Goal: Find contact information: Find contact information

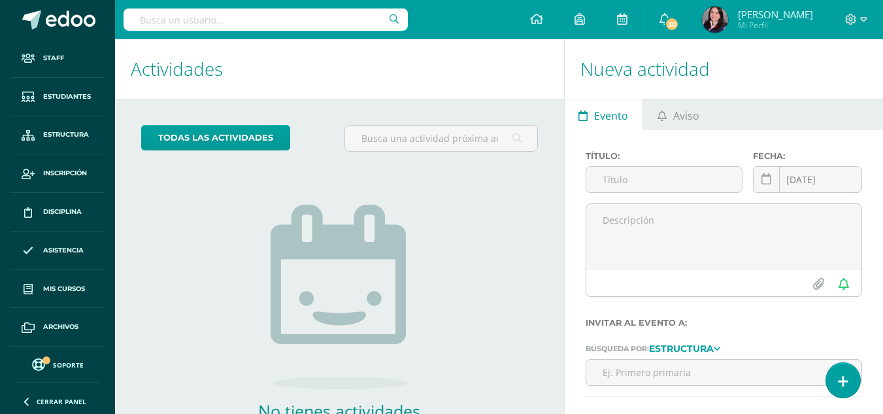
click at [282, 23] on input "text" at bounding box center [266, 19] width 284 height 22
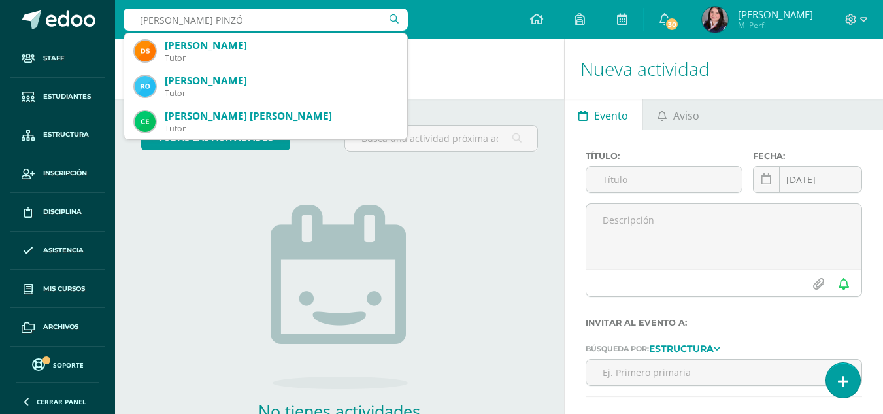
type input "DIAZ PINZÓN"
drag, startPoint x: 205, startPoint y: 19, endPoint x: 93, endPoint y: 14, distance: 111.2
click at [93, 14] on body "Staff Estudiantes Estructura Inscripción Disciplina Asistencia Mis cursos Archi…" at bounding box center [441, 207] width 883 height 414
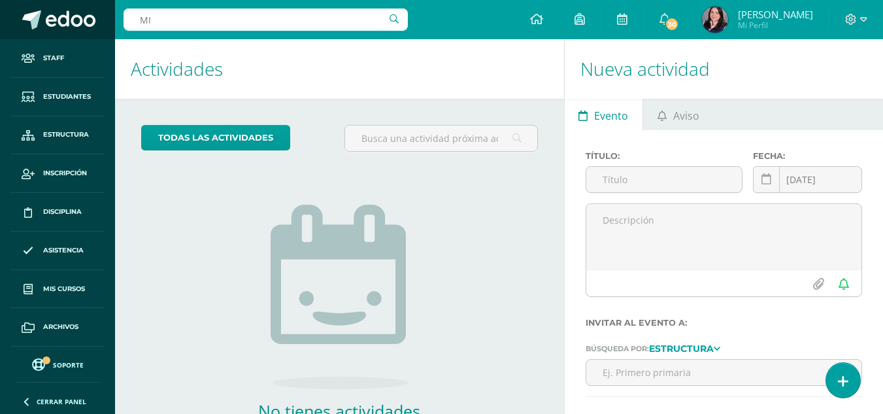
type input "M"
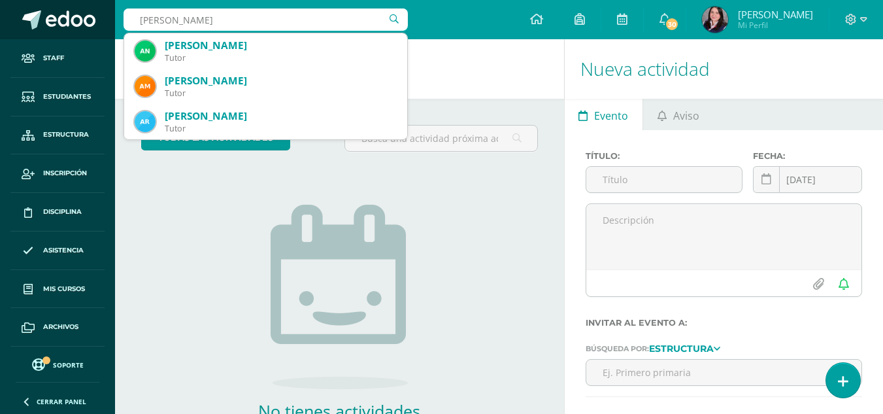
type input "ANDREA MIC"
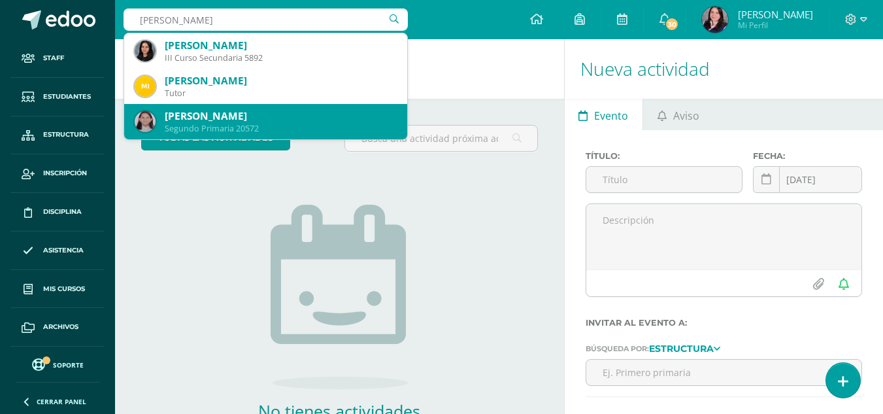
click at [293, 114] on div "Andrea Michelle Díaz Pinzón" at bounding box center [281, 116] width 232 height 14
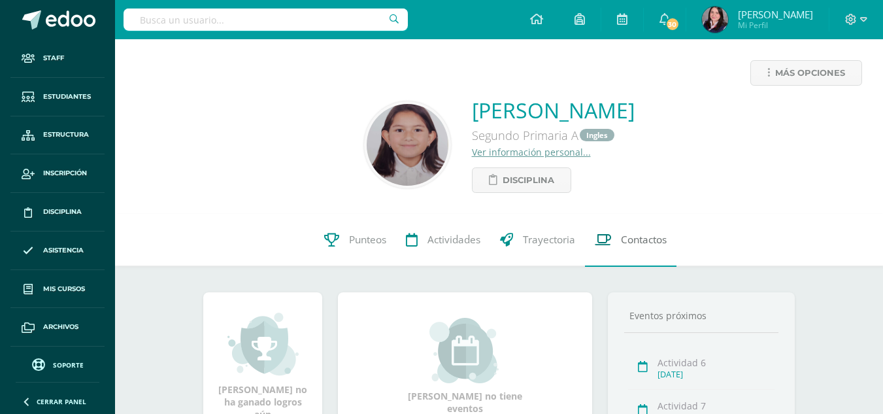
click at [625, 239] on span "Contactos" at bounding box center [644, 240] width 46 height 14
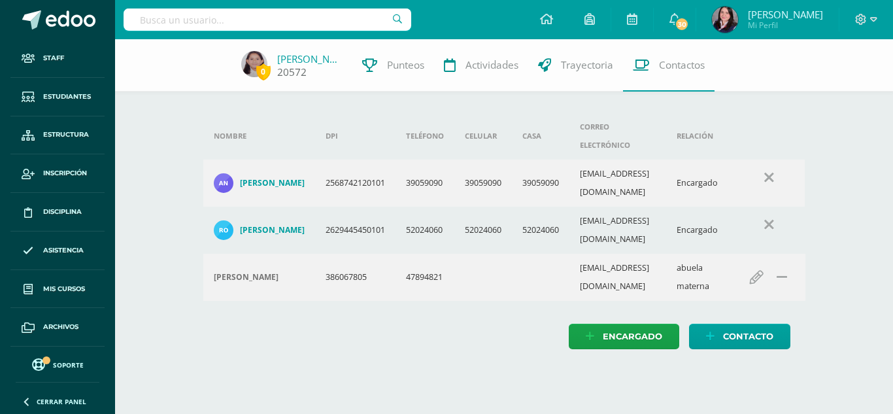
click at [303, 58] on link "[PERSON_NAME]" at bounding box center [309, 58] width 65 height 13
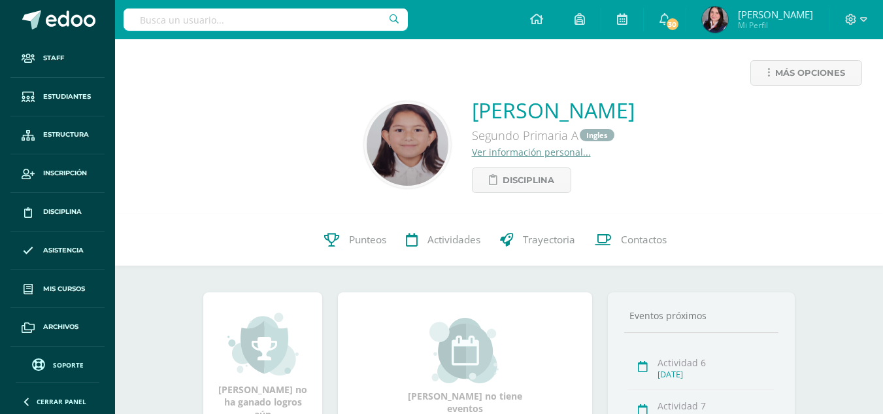
click at [472, 152] on link "Ver información personal..." at bounding box center [531, 152] width 119 height 12
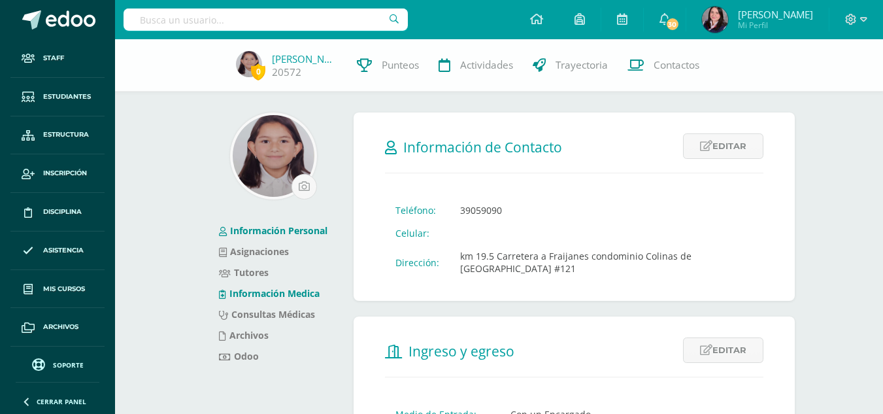
click at [271, 293] on link "Información Medica" at bounding box center [269, 293] width 101 height 12
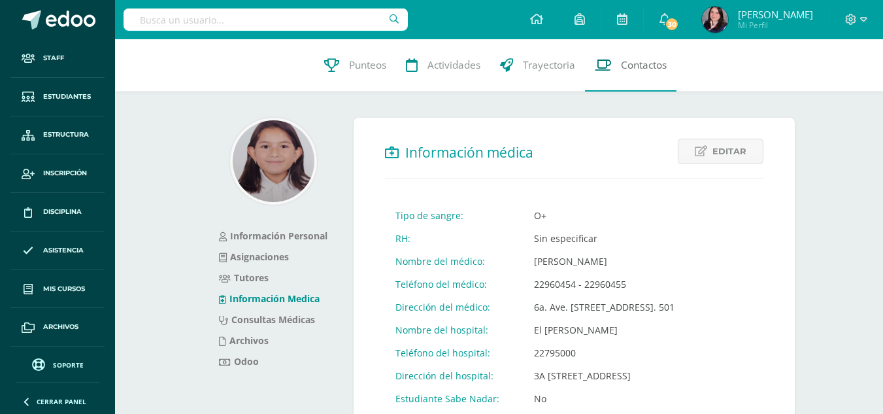
click at [663, 64] on span "Contactos" at bounding box center [644, 65] width 46 height 14
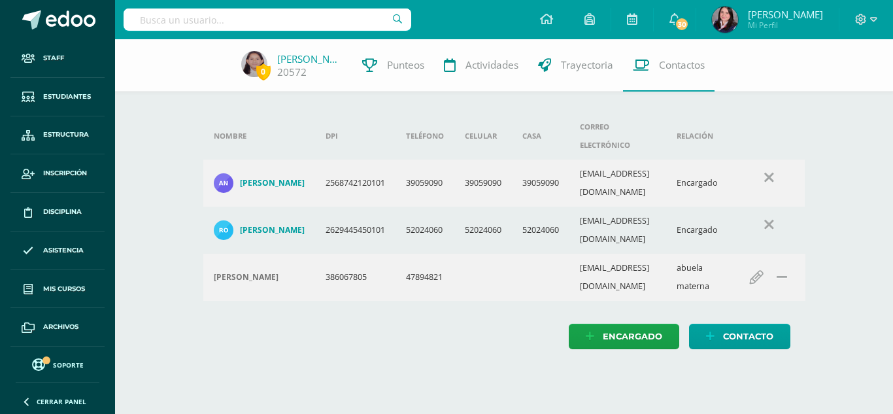
click at [246, 16] on input "text" at bounding box center [268, 19] width 288 height 22
type input "robles estrada"
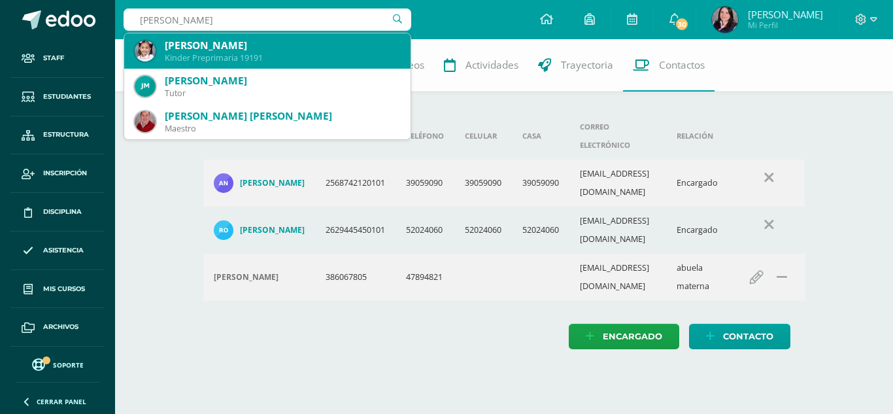
click at [222, 51] on div "[PERSON_NAME]" at bounding box center [282, 46] width 235 height 14
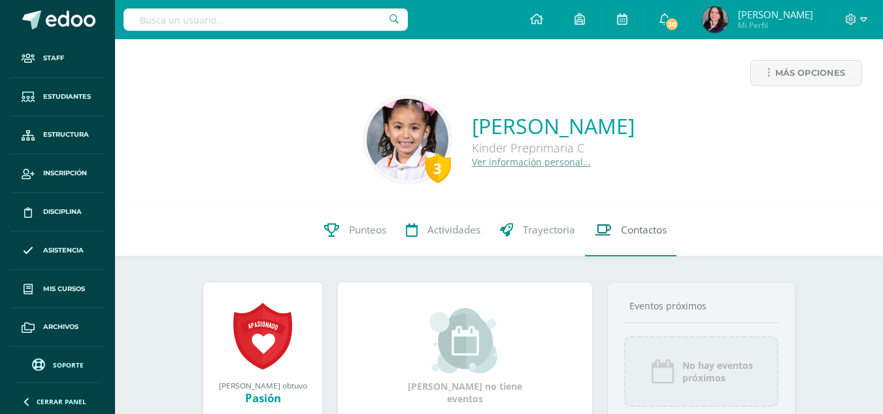
click at [634, 231] on span "Contactos" at bounding box center [644, 230] width 46 height 14
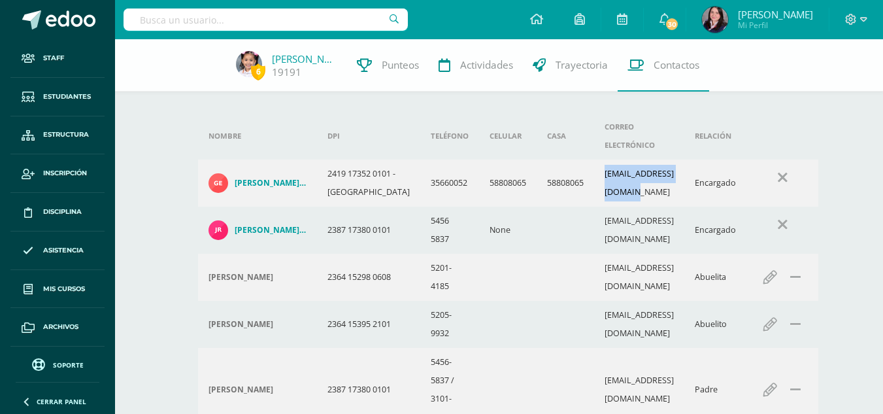
drag, startPoint x: 565, startPoint y: 185, endPoint x: 665, endPoint y: 186, distance: 100.0
click at [665, 186] on td "gabyesagas94@gmail.com" at bounding box center [639, 182] width 90 height 47
copy td "gabyesagas94@gmail.com"
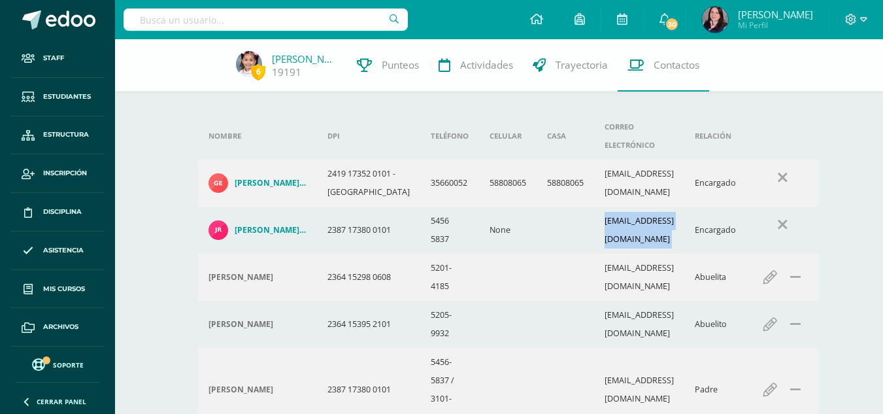
drag, startPoint x: 567, startPoint y: 261, endPoint x: 677, endPoint y: 268, distance: 110.6
click at [677, 254] on tr "Javier Alexander Robles Aquino 2387 17380 0101 5456 5837 None javirobles1990@gm…" at bounding box center [508, 229] width 620 height 47
copy td "javirobles1990@gmail.com"
click at [234, 26] on input "text" at bounding box center [266, 19] width 284 height 22
type input "RAMOS HERNANM"
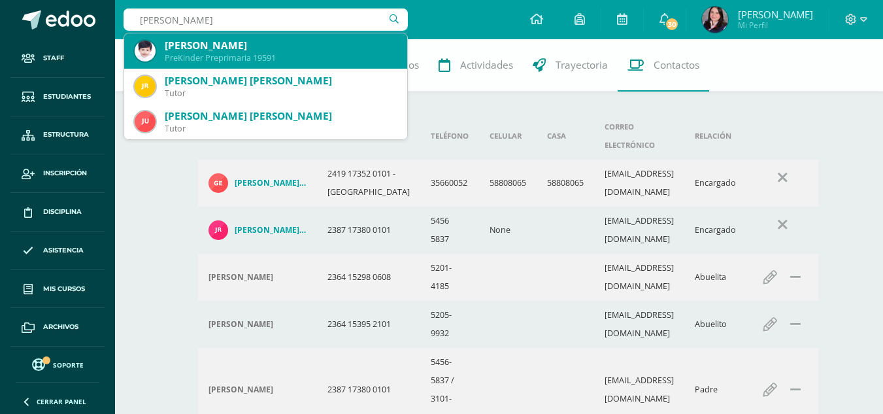
click at [237, 51] on div "Esteban Ramos Hernández" at bounding box center [281, 46] width 232 height 14
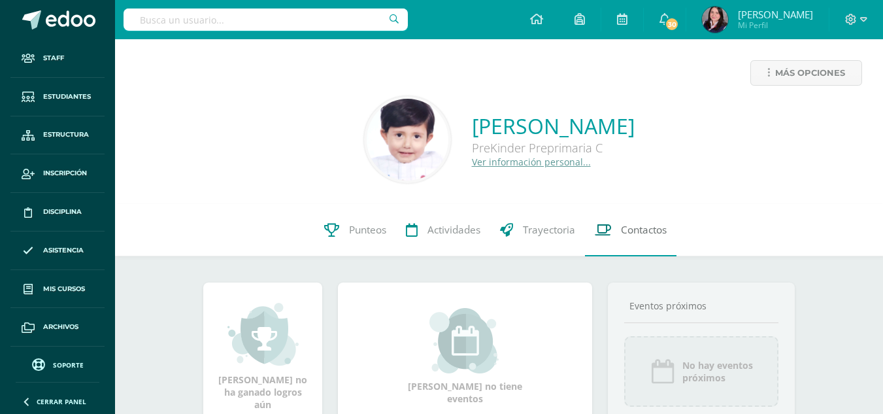
click at [631, 229] on span "Contactos" at bounding box center [644, 230] width 46 height 14
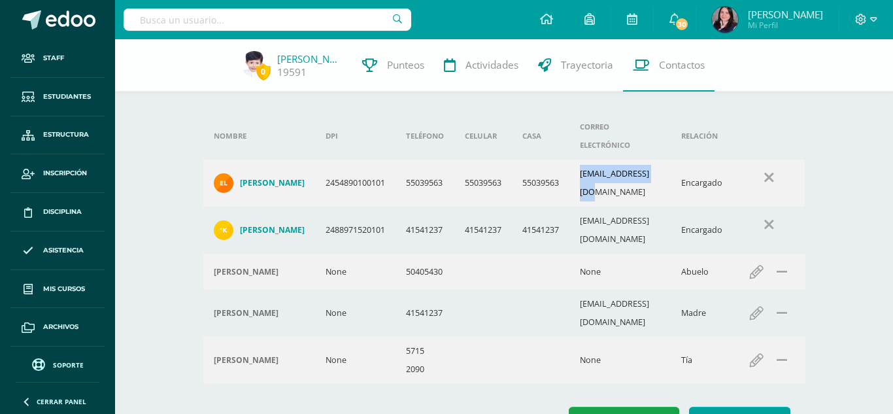
drag, startPoint x: 587, startPoint y: 158, endPoint x: 682, endPoint y: 163, distance: 94.9
click at [671, 163] on td "[EMAIL_ADDRESS][DOMAIN_NAME]" at bounding box center [620, 182] width 102 height 47
copy td "[EMAIL_ADDRESS][DOMAIN_NAME]"
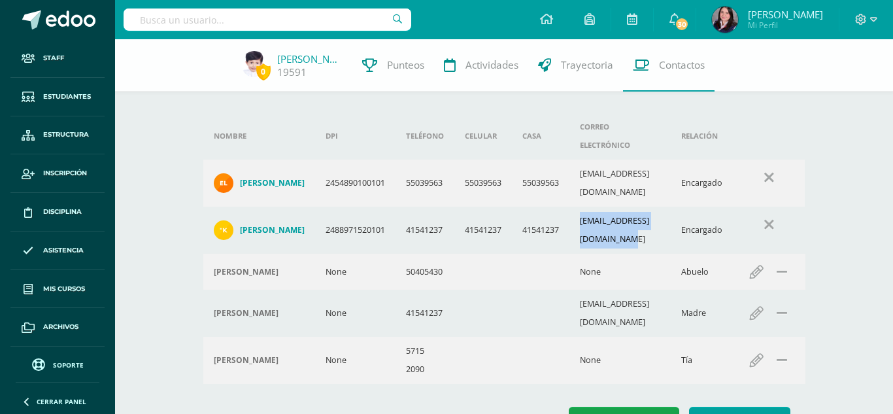
drag, startPoint x: 590, startPoint y: 199, endPoint x: 706, endPoint y: 193, distance: 115.8
click at [671, 206] on td "[EMAIL_ADDRESS][DOMAIN_NAME]" at bounding box center [620, 229] width 102 height 47
copy td "[EMAIL_ADDRESS][DOMAIN_NAME]"
click at [239, 22] on input "text" at bounding box center [268, 19] width 288 height 22
click at [250, 24] on input "text" at bounding box center [268, 19] width 288 height 22
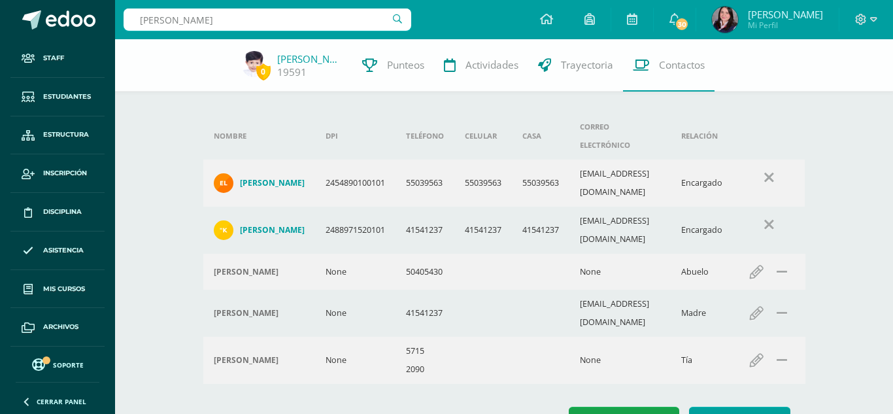
type input "[PERSON_NAME]"
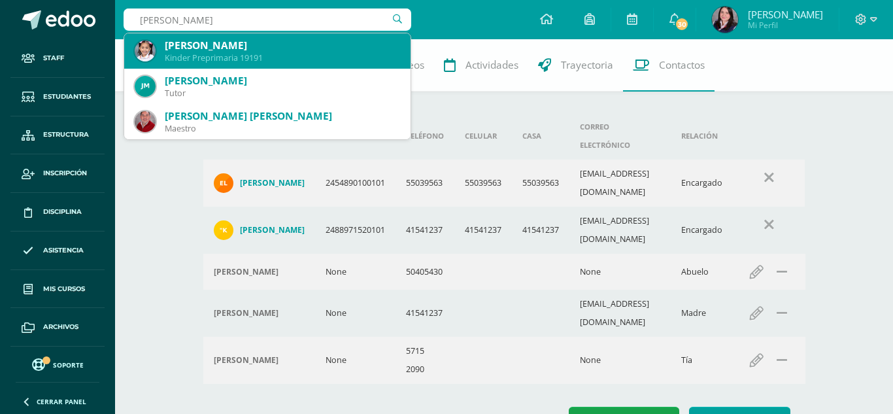
click at [208, 56] on div "Kinder Preprimaria 19191" at bounding box center [282, 57] width 235 height 11
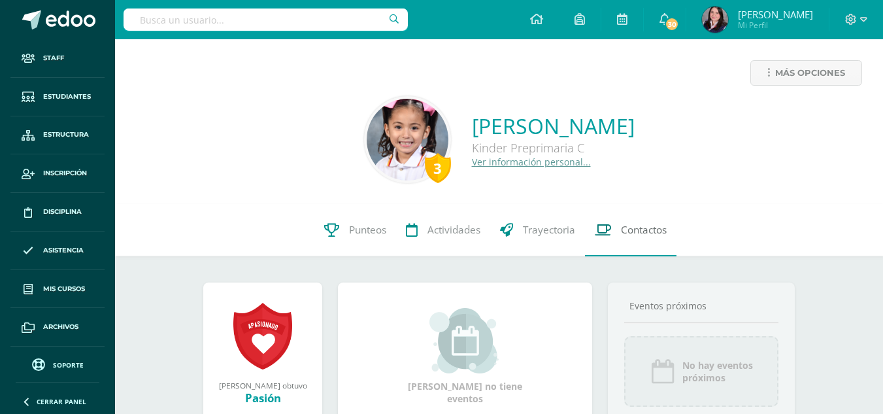
click at [621, 232] on span "Contactos" at bounding box center [644, 230] width 46 height 14
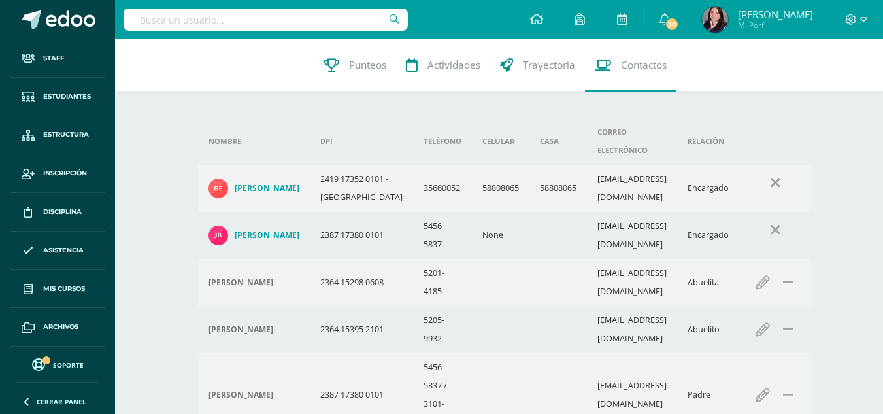
click at [262, 21] on input "text" at bounding box center [266, 19] width 284 height 22
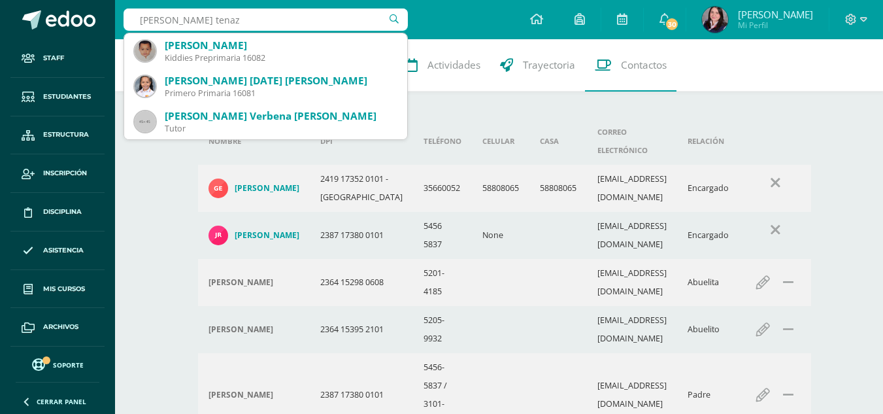
type input "sachez tenaz"
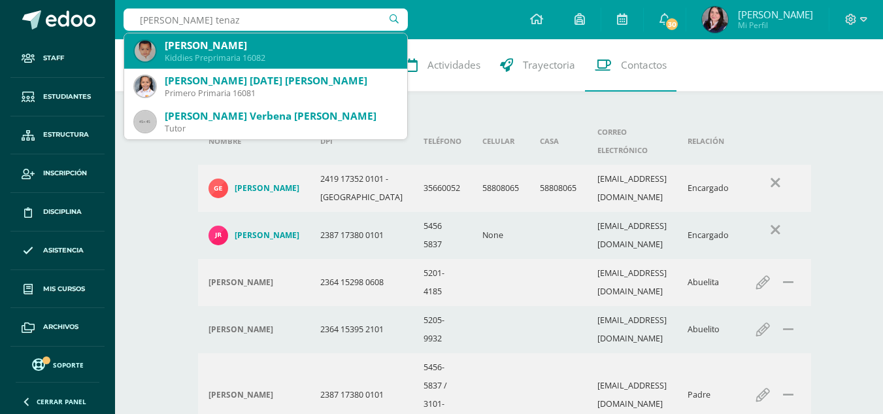
click at [262, 42] on div "Zahid Santhiago Sánchez Tenas" at bounding box center [281, 46] width 232 height 14
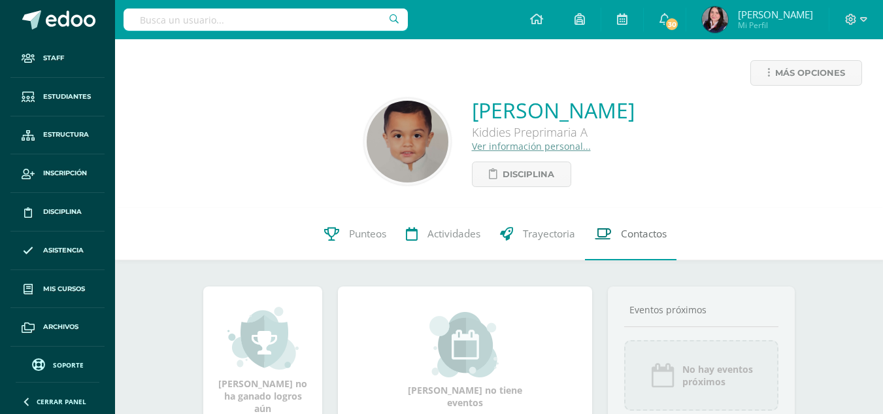
click at [639, 232] on span "Contactos" at bounding box center [644, 234] width 46 height 14
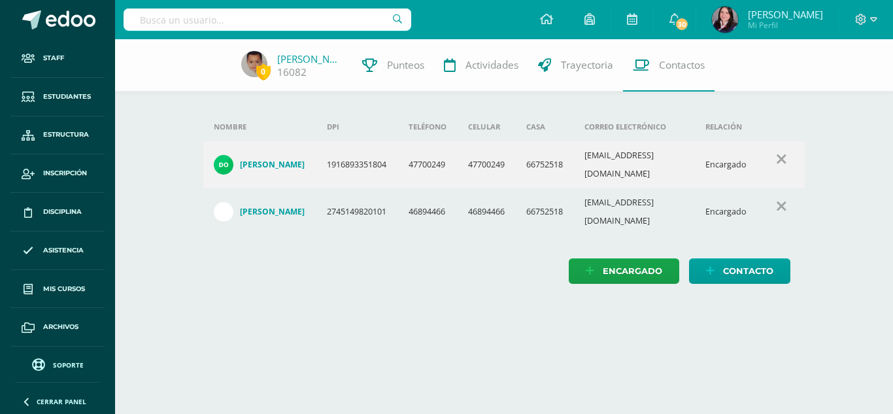
click at [272, 206] on h4 "[PERSON_NAME]" at bounding box center [272, 211] width 65 height 10
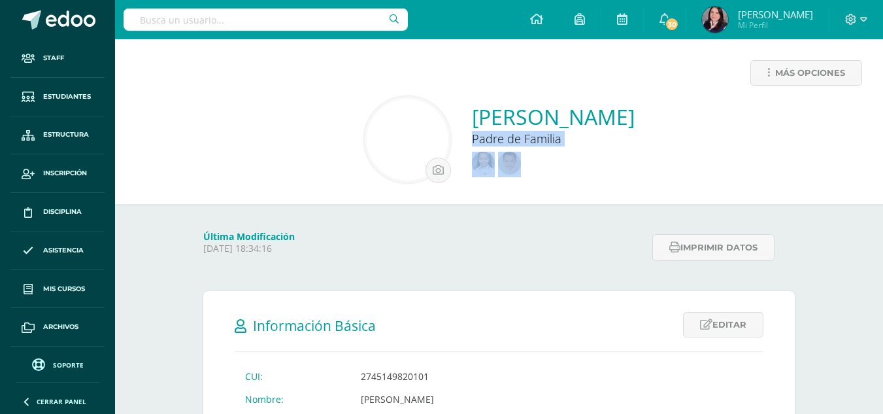
drag, startPoint x: 733, startPoint y: 116, endPoint x: 382, endPoint y: 125, distance: 351.7
click at [382, 125] on div "[PERSON_NAME] Padre de Familia" at bounding box center [498, 139] width 747 height 87
click at [472, 135] on div "Padre de Familia" at bounding box center [553, 139] width 163 height 16
drag, startPoint x: 385, startPoint y: 137, endPoint x: 374, endPoint y: 108, distance: 31.4
click at [374, 108] on div "Zahid Anthonio Sánchez Rodríguez Padre de Familia" at bounding box center [498, 139] width 747 height 87
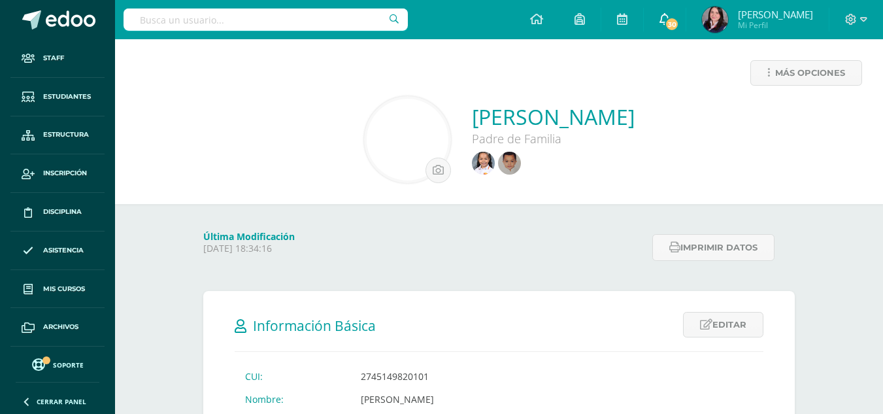
copy link "[PERSON_NAME]"
click at [504, 171] on div at bounding box center [553, 161] width 163 height 31
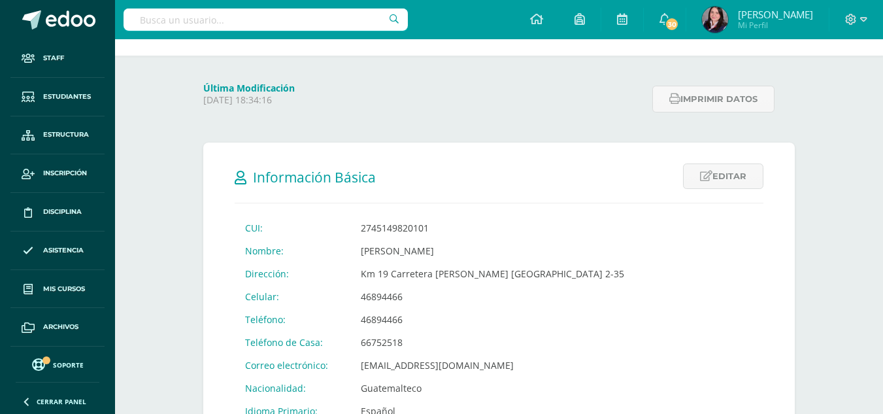
scroll to position [261, 0]
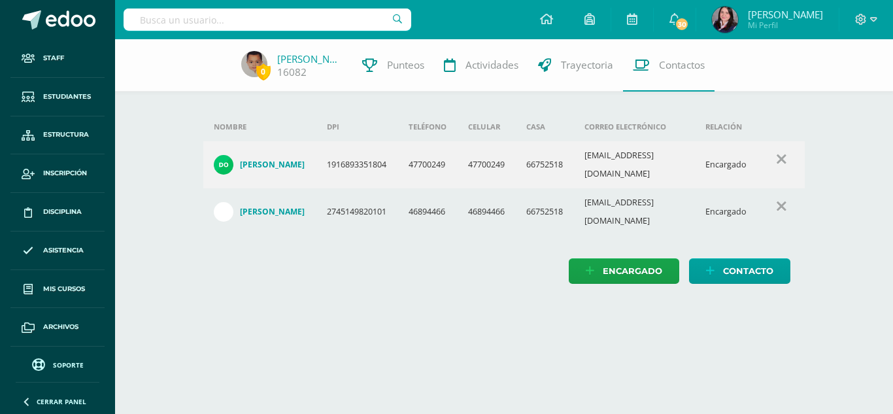
click at [291, 159] on h4 "[PERSON_NAME]" at bounding box center [272, 164] width 65 height 10
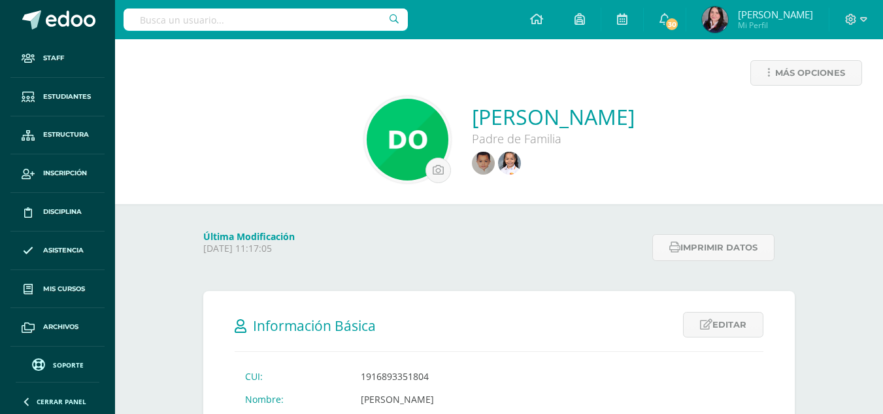
drag, startPoint x: 675, startPoint y: 112, endPoint x: 490, endPoint y: 114, distance: 184.9
click at [490, 114] on div "Doris Fabiola Tenas Véliz Padre de Familia" at bounding box center [498, 139] width 747 height 87
click at [429, 140] on div "Doris Fabiola Tenas Véliz Padre de Familia" at bounding box center [498, 139] width 747 height 87
drag, startPoint x: 434, startPoint y: 138, endPoint x: 427, endPoint y: 96, distance: 42.4
click at [427, 96] on div "Doris Fabiola Tenas Véliz Padre de Familia" at bounding box center [498, 139] width 747 height 87
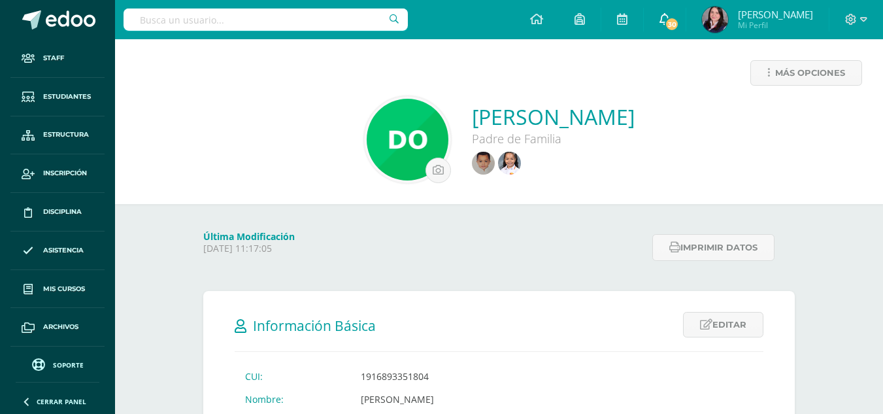
copy link "Doris Fabiola Tenas Véliz"
click at [222, 18] on input "text" at bounding box center [266, 19] width 284 height 22
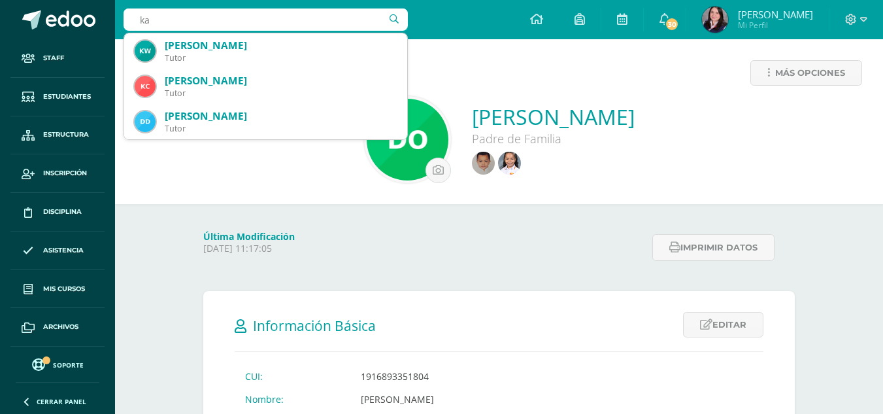
type input "k"
type input "c"
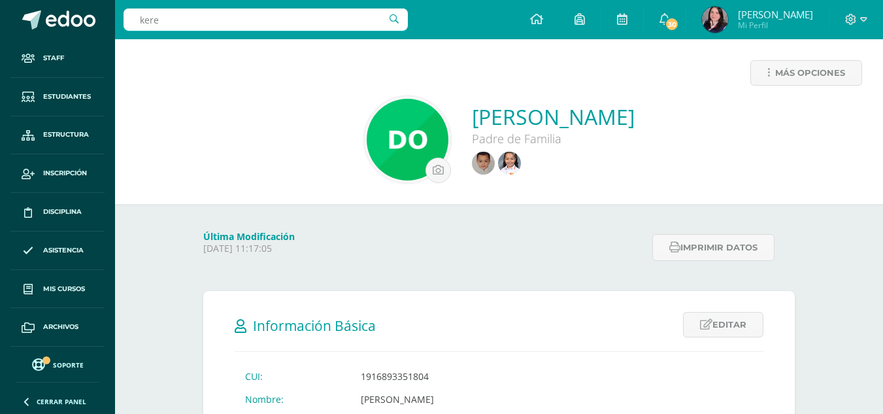
type input "keren"
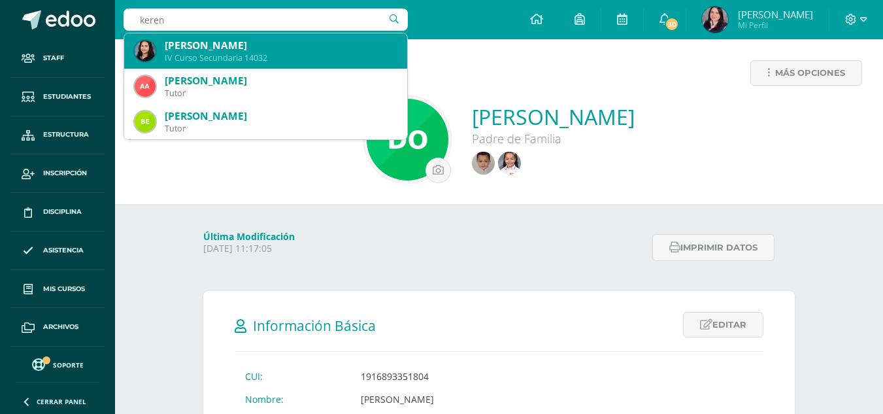
click at [233, 53] on div "IV Curso Secundaria 14032" at bounding box center [281, 57] width 232 height 11
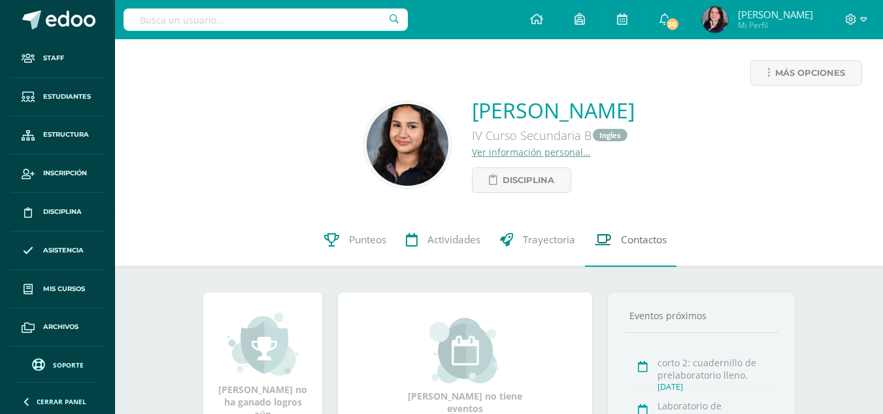
click at [641, 246] on span "Contactos" at bounding box center [644, 240] width 46 height 14
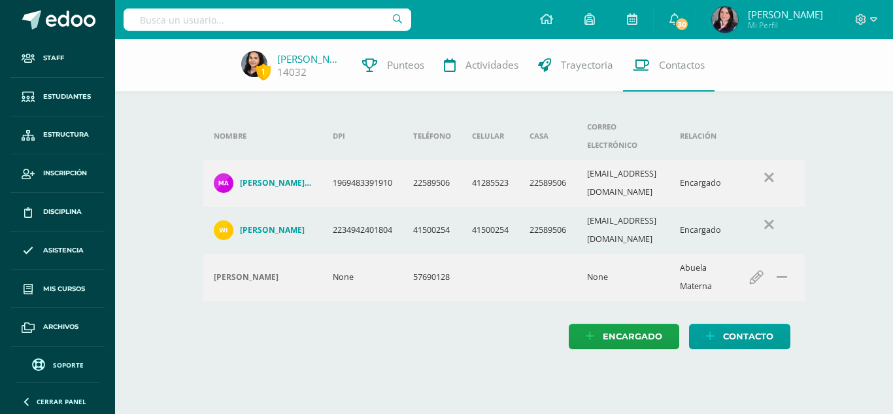
click at [273, 225] on h4 "William Manolo Castillo Oliva" at bounding box center [272, 230] width 65 height 10
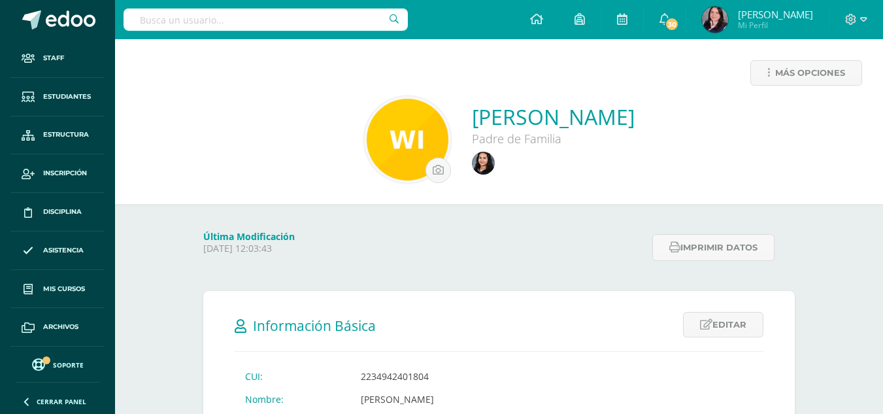
drag, startPoint x: 701, startPoint y: 120, endPoint x: 452, endPoint y: 140, distance: 249.2
click at [490, 124] on div "William Manolo Castillo Oliva Padre de Familia" at bounding box center [498, 139] width 747 height 87
click at [409, 139] on div "William Manolo Castillo Oliva Padre de Familia" at bounding box center [498, 139] width 747 height 87
drag, startPoint x: 414, startPoint y: 137, endPoint x: 396, endPoint y: 104, distance: 38.0
click at [396, 104] on div "William Manolo Castillo Oliva Padre de Familia" at bounding box center [498, 139] width 747 height 87
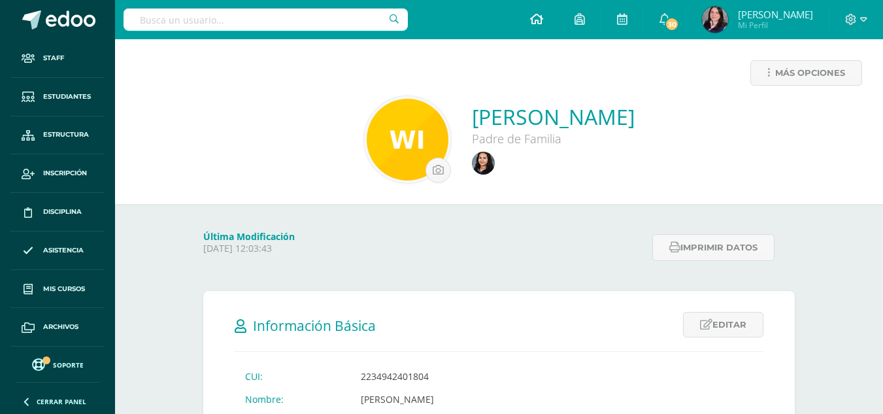
copy link "William Manolo Castillo Oliva"
drag, startPoint x: 59, startPoint y: 169, endPoint x: 75, endPoint y: 163, distance: 16.5
click at [59, 169] on span "Inscripción" at bounding box center [65, 173] width 44 height 10
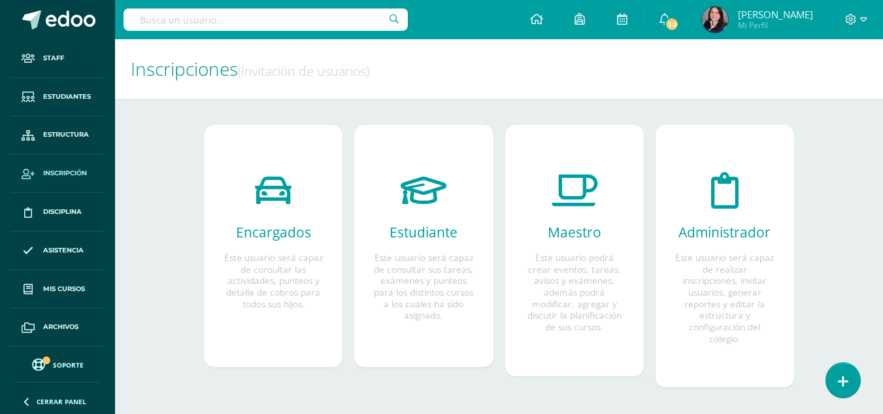
click at [239, 25] on input "text" at bounding box center [266, 19] width 284 height 22
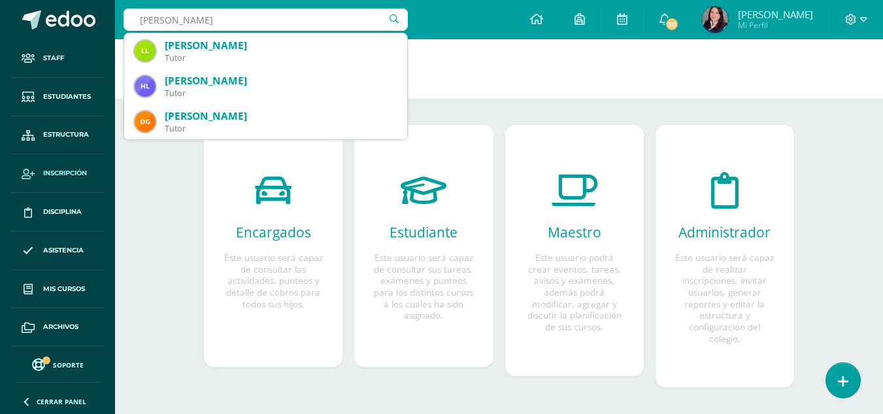
click at [252, 20] on input "[PERSON_NAME]" at bounding box center [266, 19] width 284 height 22
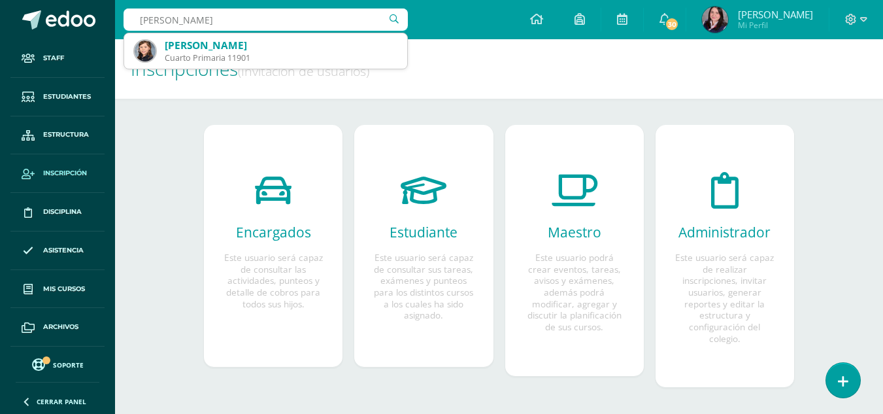
type input "gonzalez lopez mati"
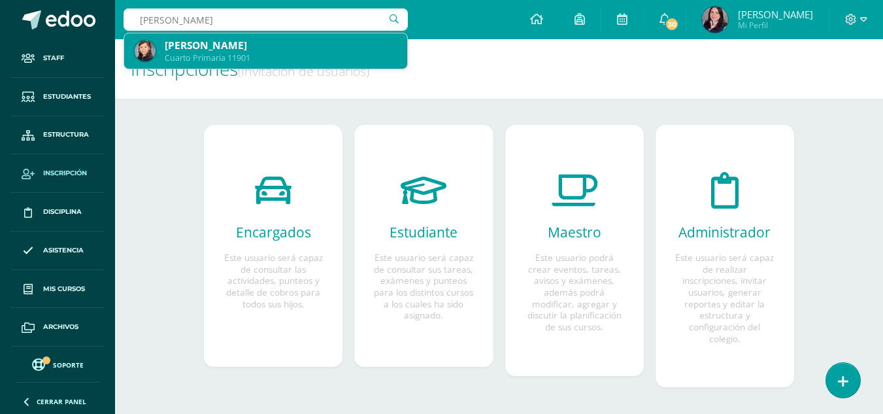
click at [247, 48] on div "[PERSON_NAME]" at bounding box center [281, 46] width 232 height 14
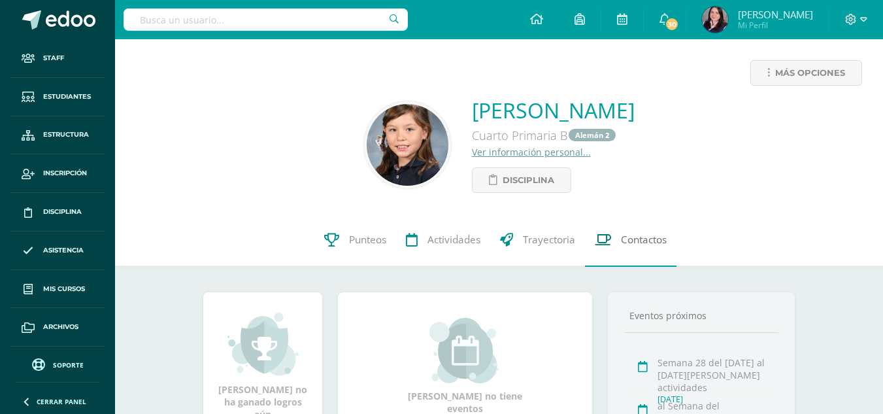
click at [638, 235] on span "Contactos" at bounding box center [644, 240] width 46 height 14
